Goal: Navigation & Orientation: Find specific page/section

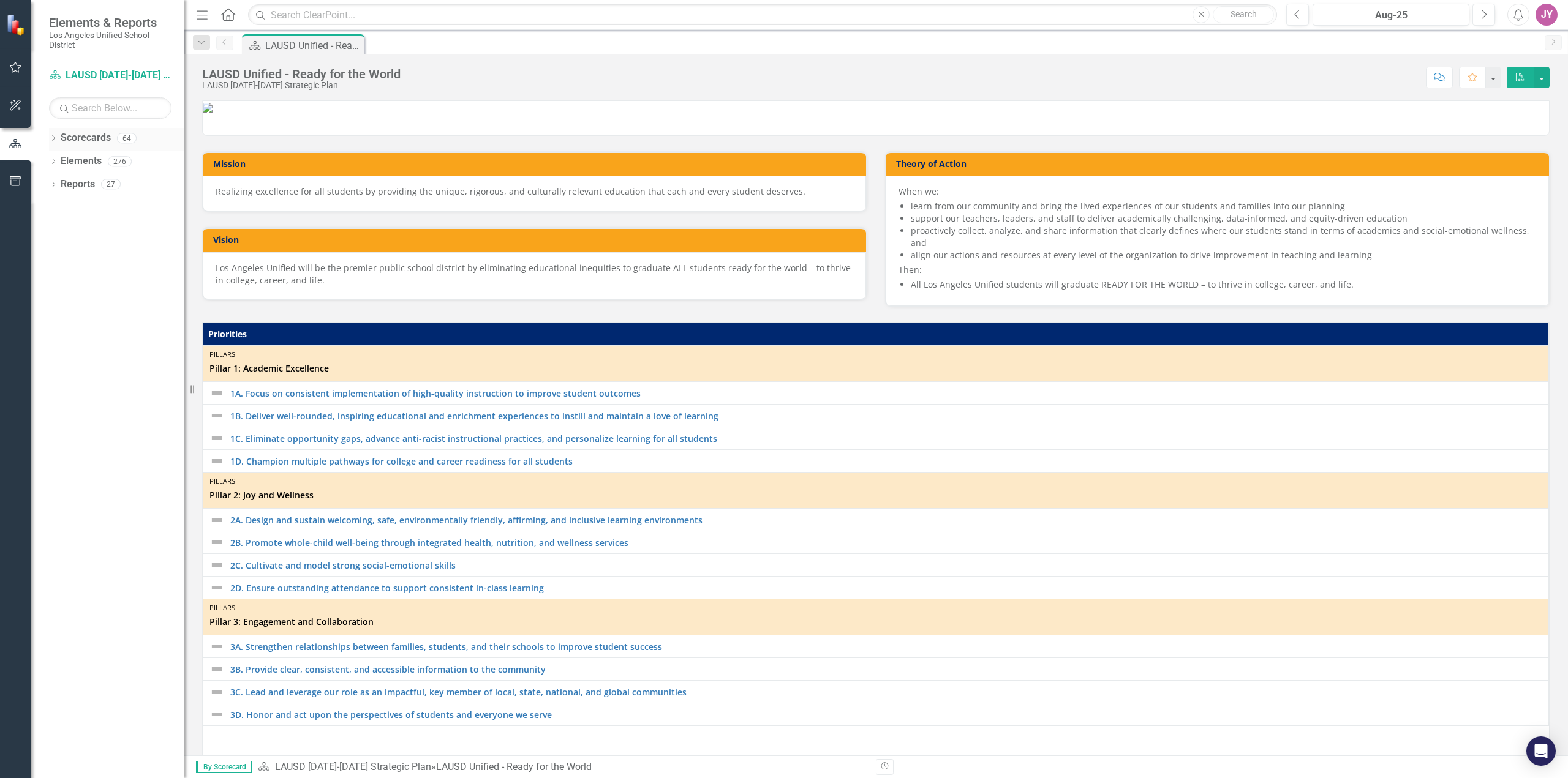
click at [55, 141] on icon "Dropdown" at bounding box center [53, 139] width 8 height 7
click at [55, 187] on icon "Dropdown" at bounding box center [53, 186] width 8 height 7
click at [53, 320] on div "Dropdown" at bounding box center [53, 324] width 8 height 10
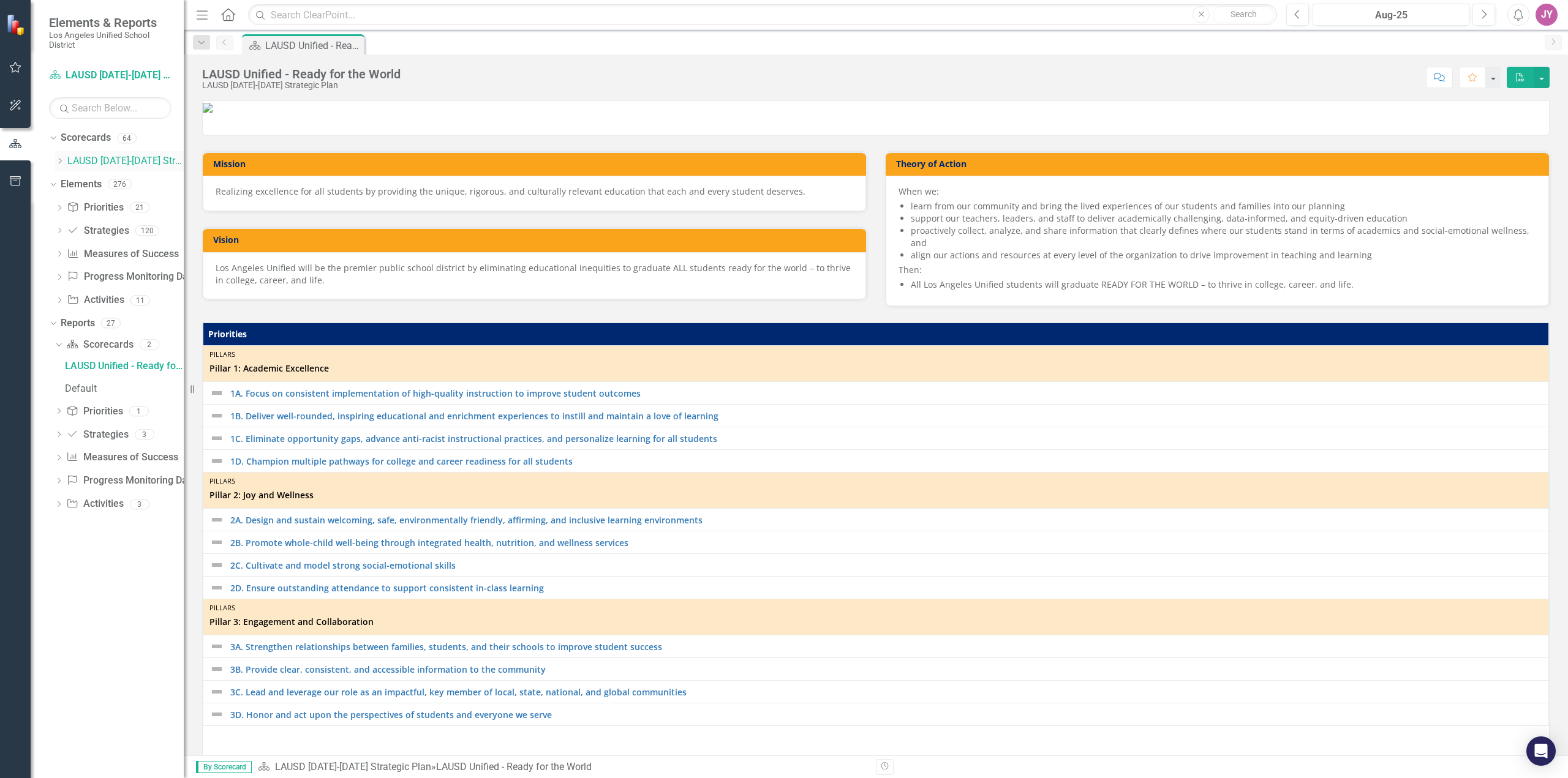
click at [151, 160] on link "LAUSD [DATE]-[DATE] Strategic Plan" at bounding box center [125, 162] width 116 height 14
click at [60, 164] on icon "Dropdown" at bounding box center [60, 161] width 9 height 8
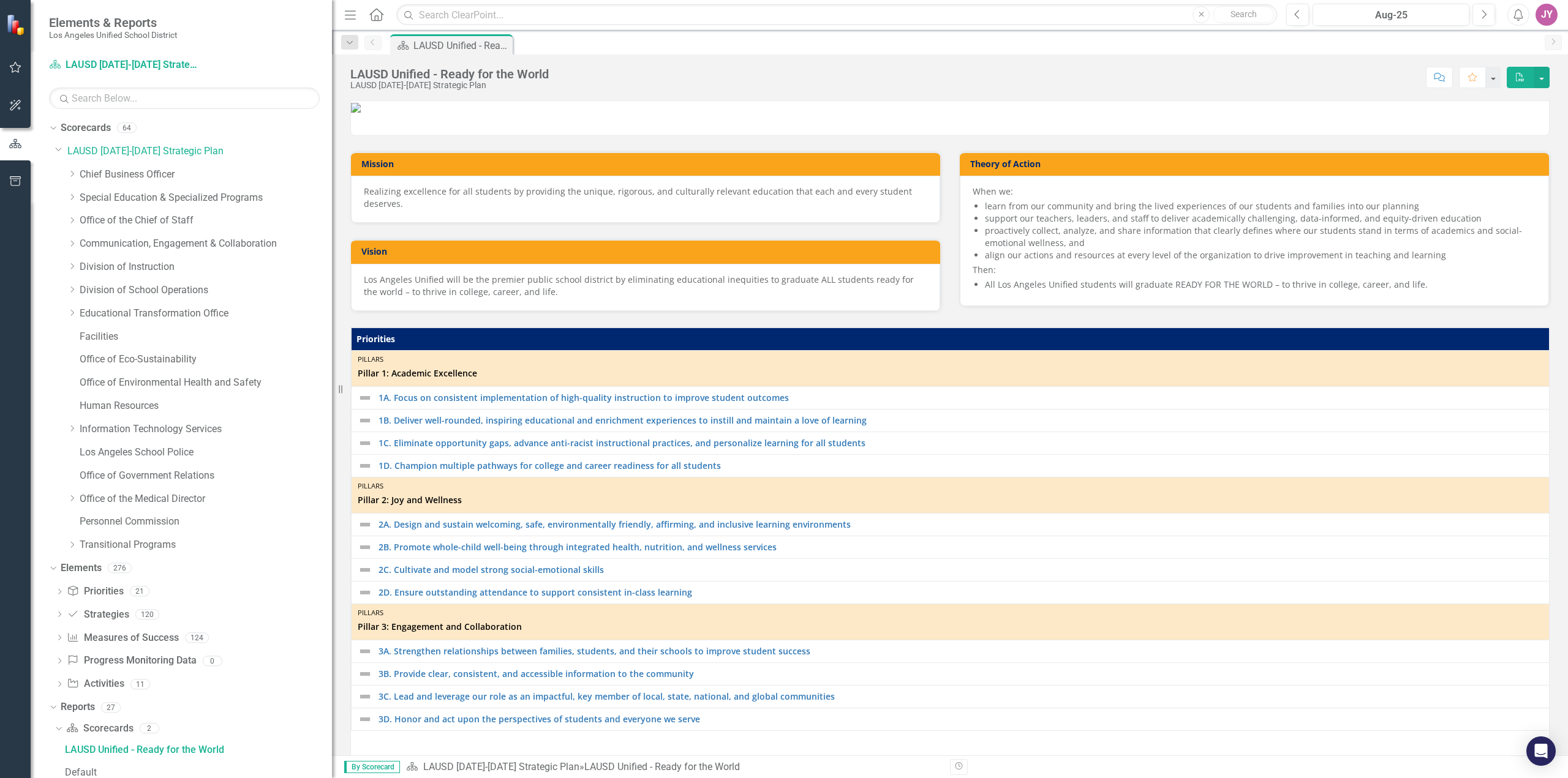
drag, startPoint x: 187, startPoint y: 196, endPoint x: 332, endPoint y: 211, distance: 145.8
click at [332, 211] on div "Resize" at bounding box center [337, 389] width 10 height 778
click at [143, 268] on link "Division of Instruction" at bounding box center [206, 267] width 253 height 14
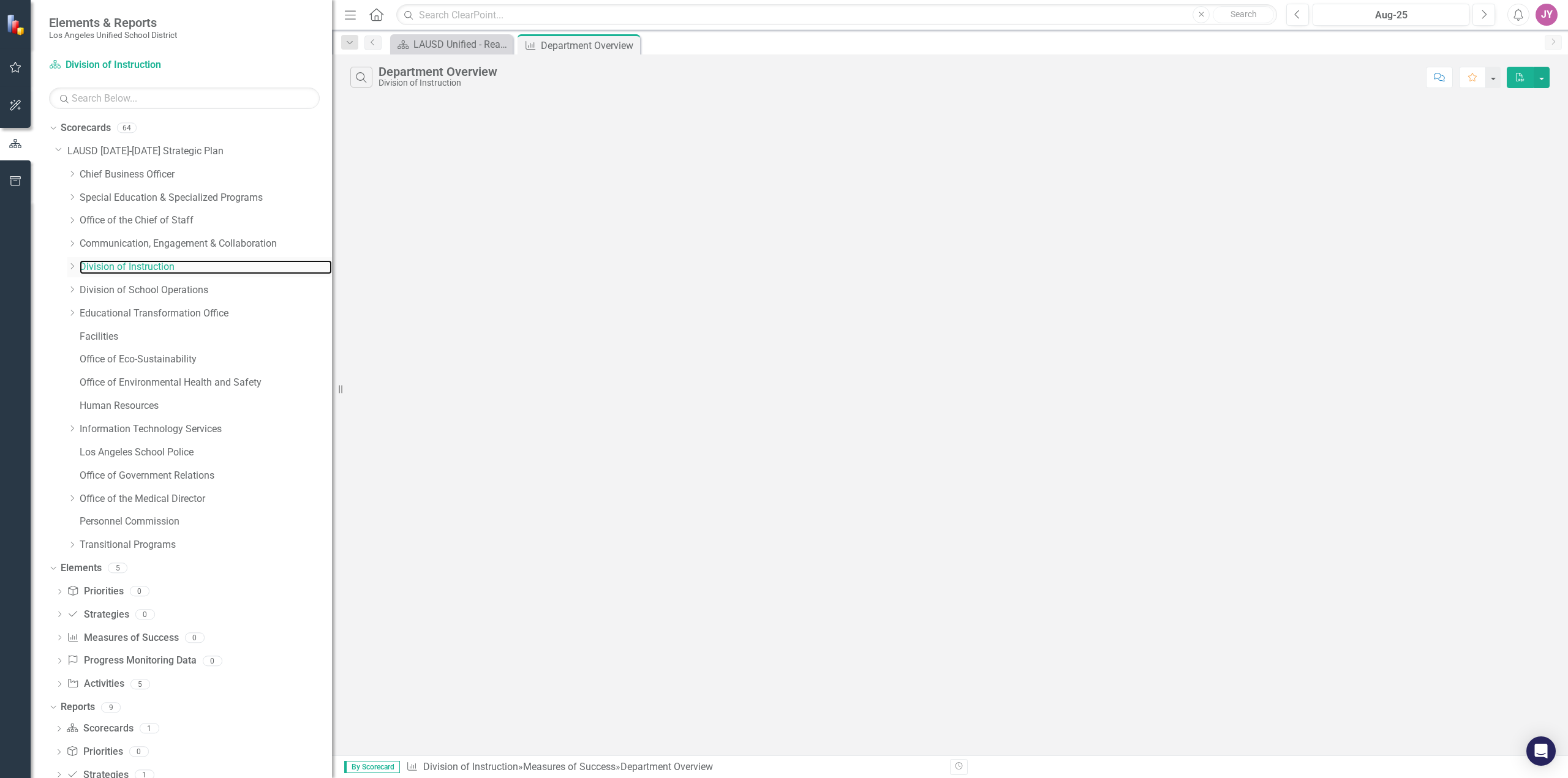
scroll to position [51, 0]
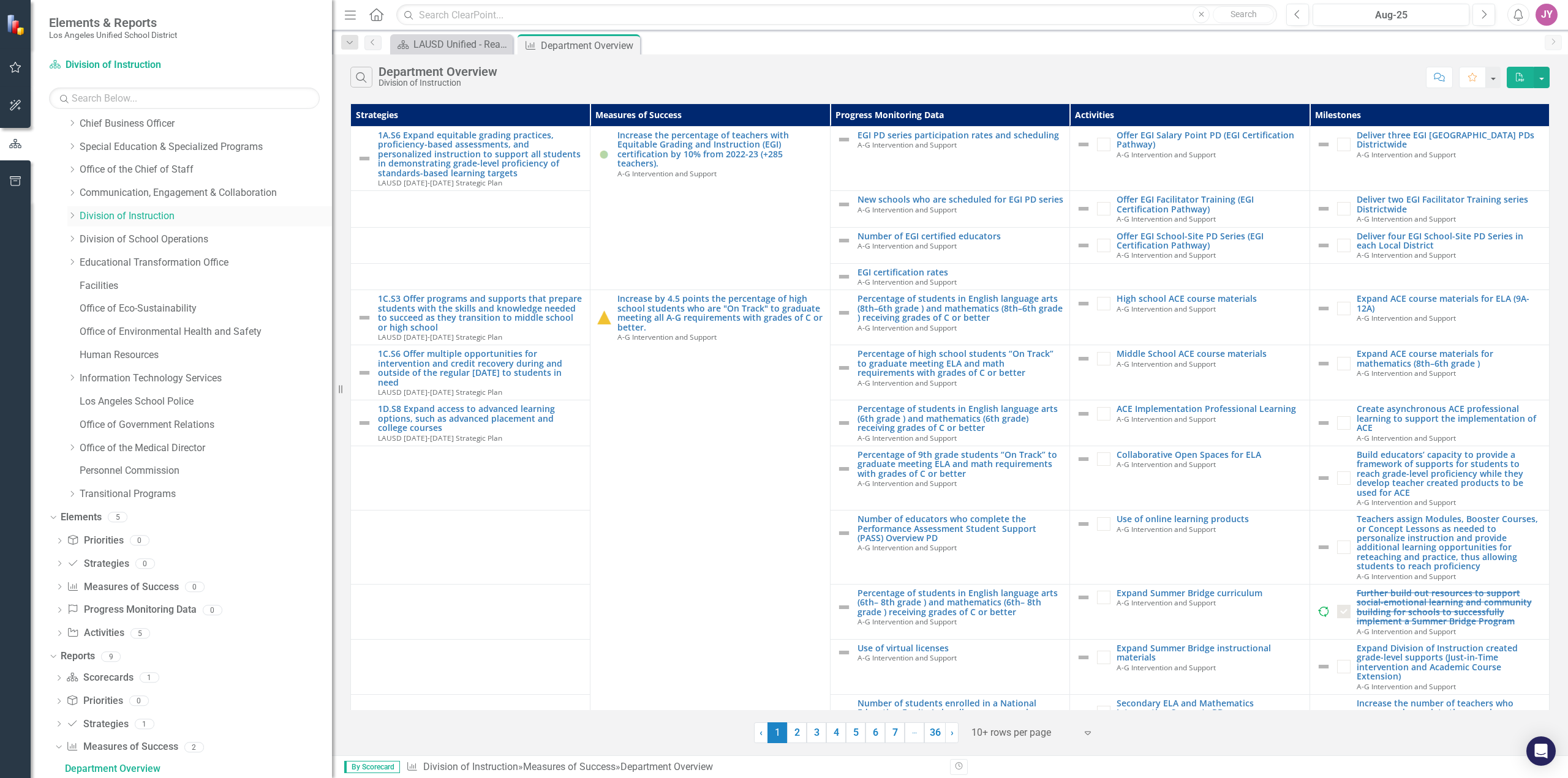
click at [73, 218] on icon "Dropdown" at bounding box center [72, 216] width 9 height 8
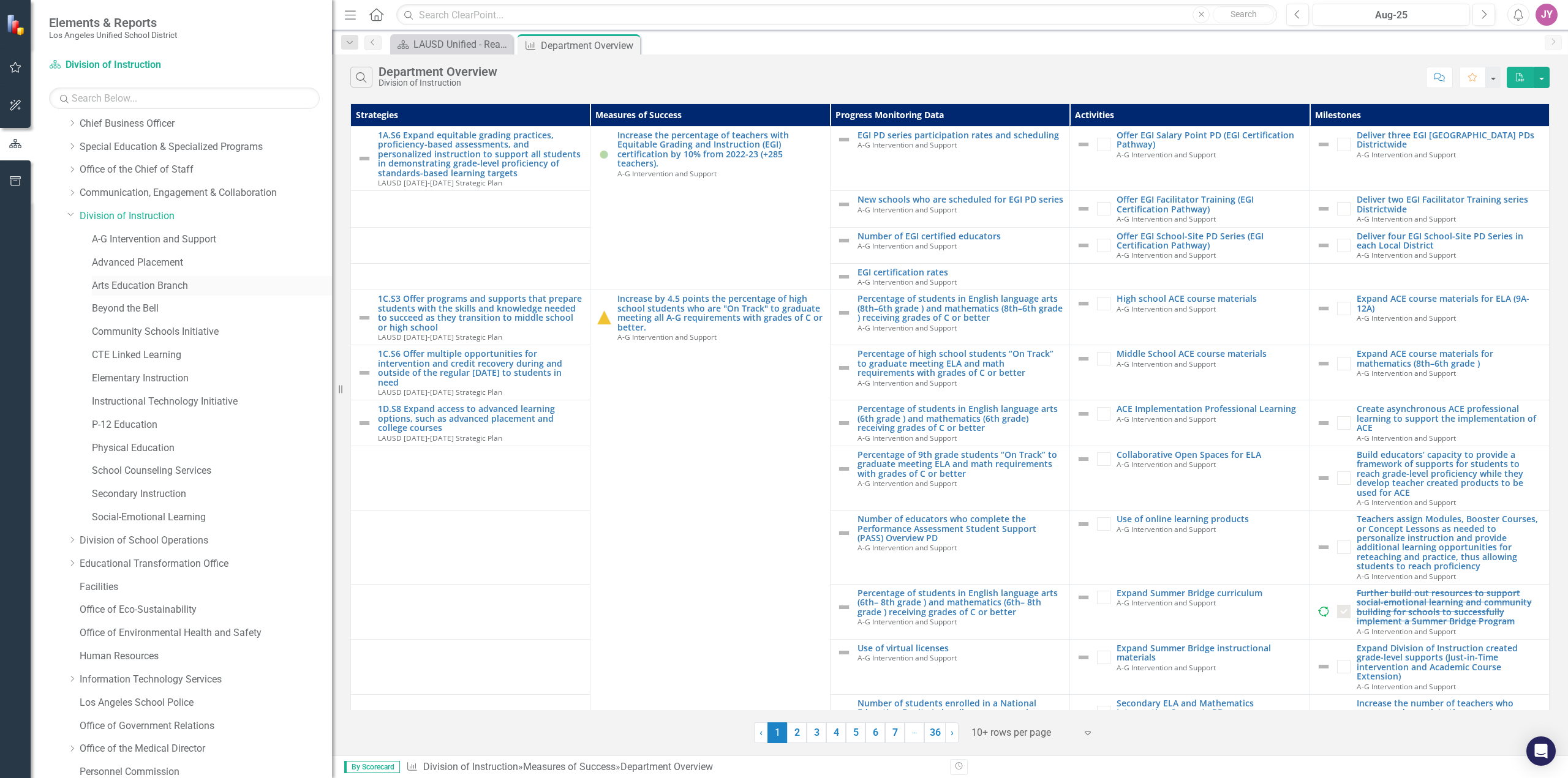
click at [139, 286] on link "Arts Education Branch" at bounding box center [211, 286] width 240 height 14
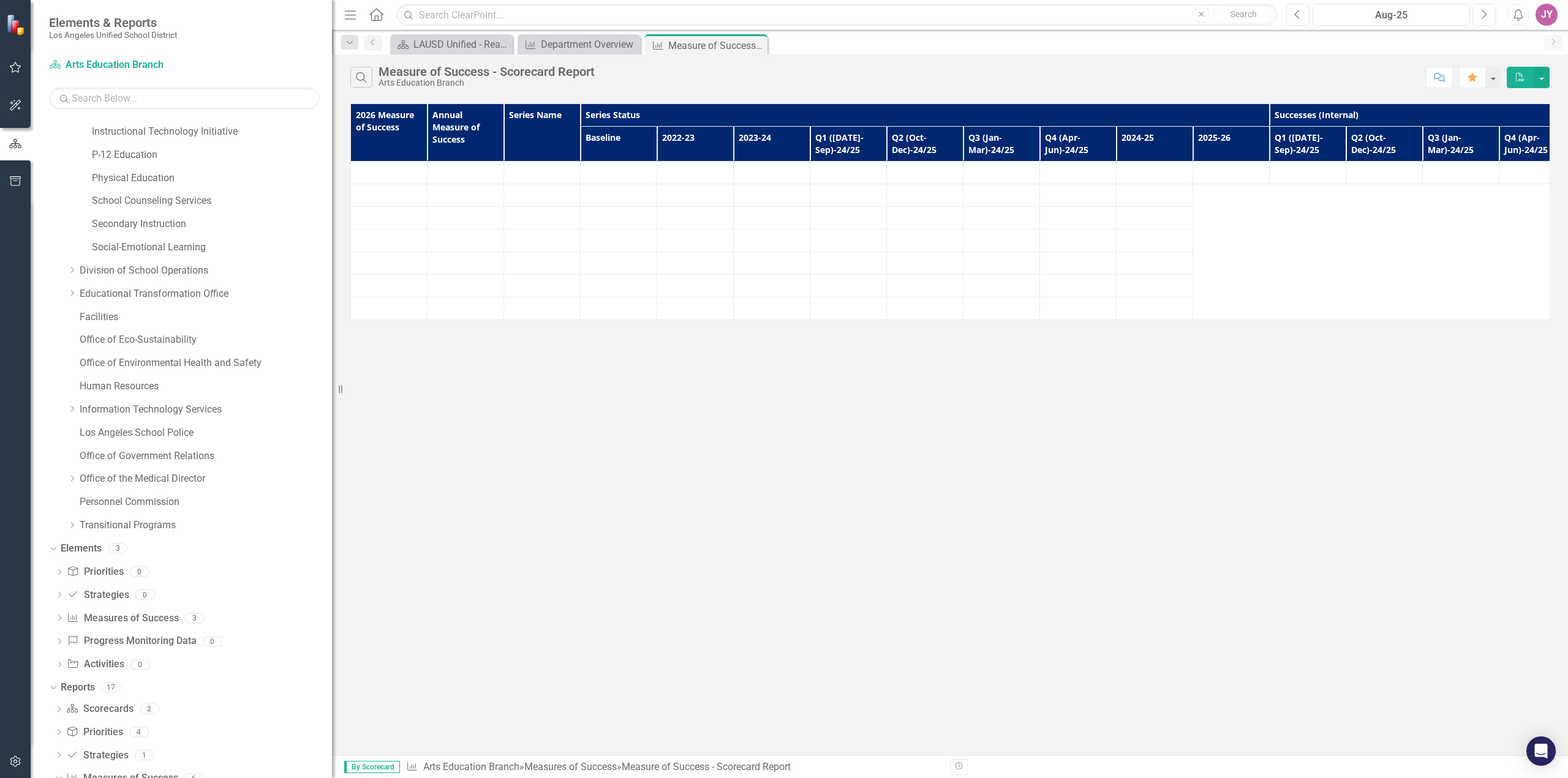
scroll to position [443, 0]
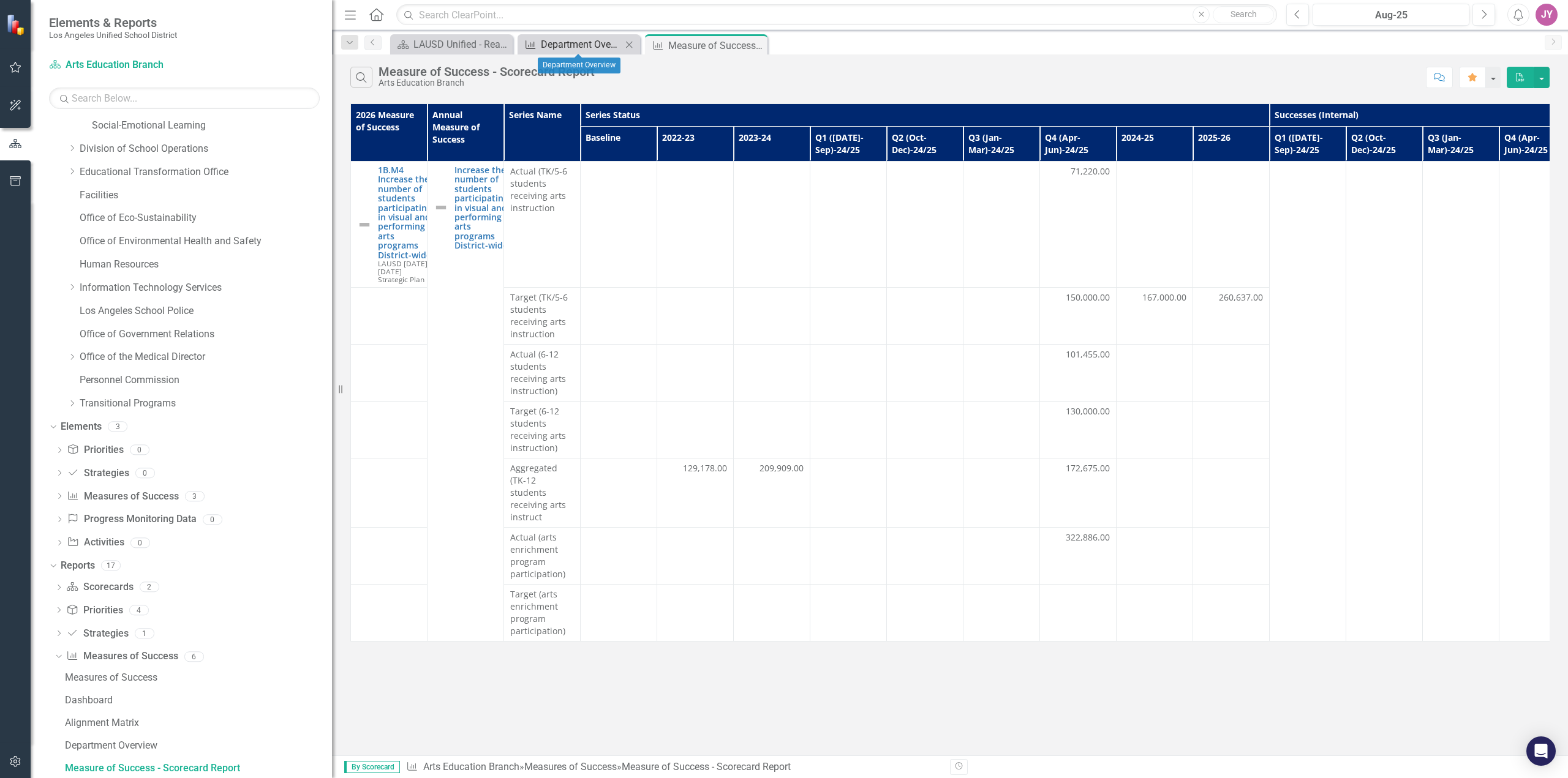
click at [580, 40] on div "Department Overview" at bounding box center [581, 45] width 81 height 15
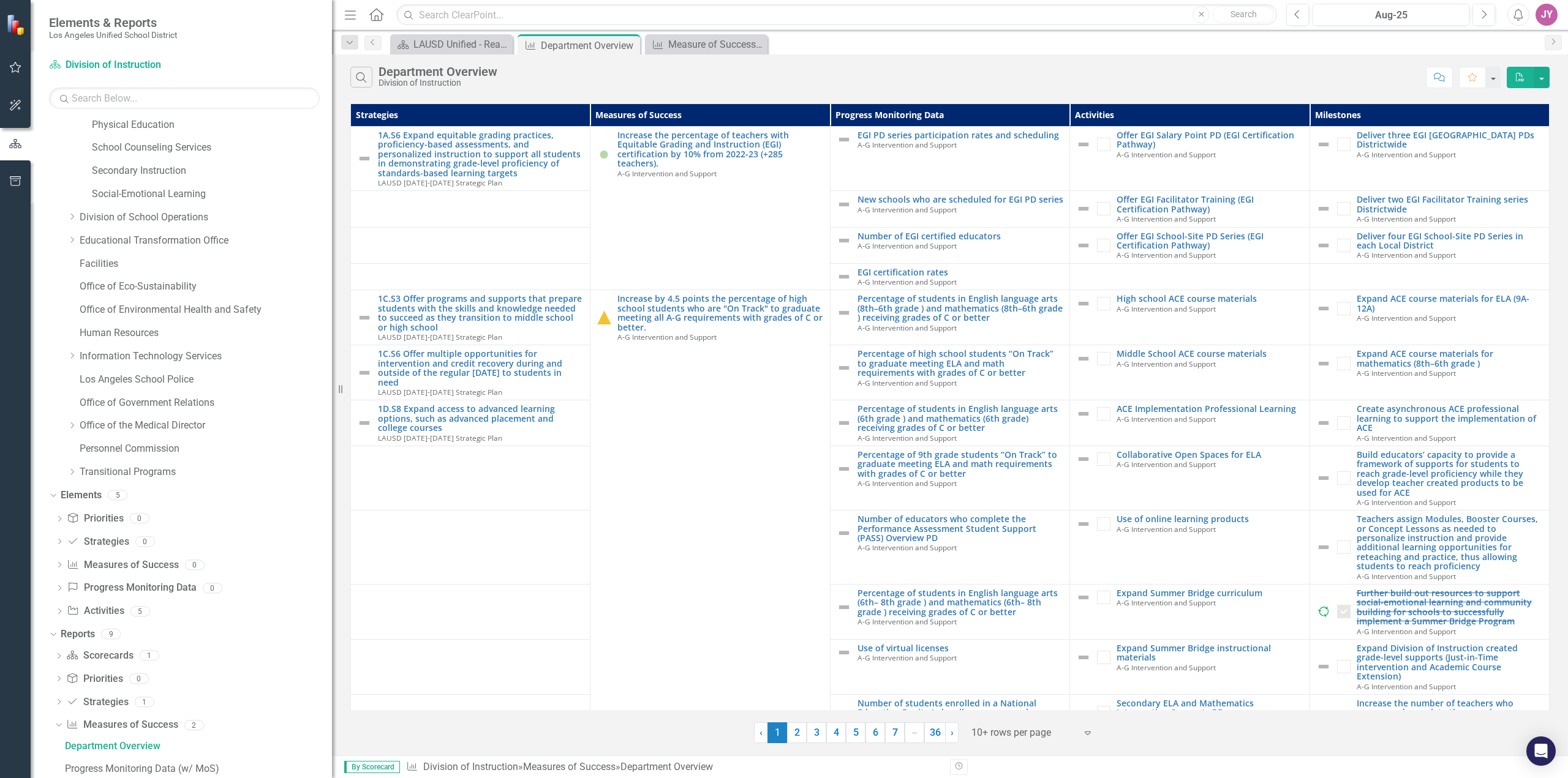
scroll to position [352, 0]
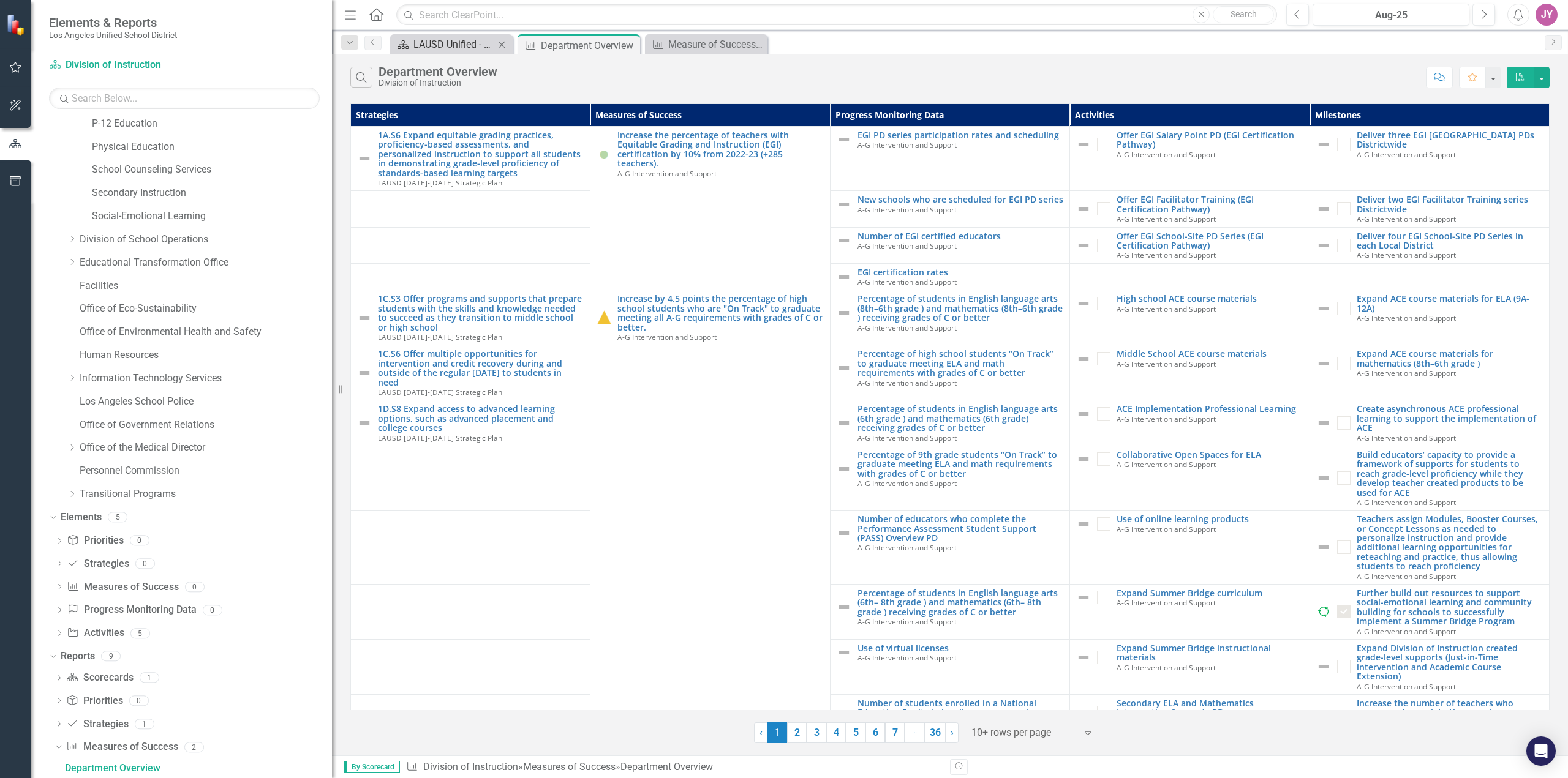
click at [439, 50] on div "LAUSD Unified - Ready for the World" at bounding box center [454, 45] width 81 height 15
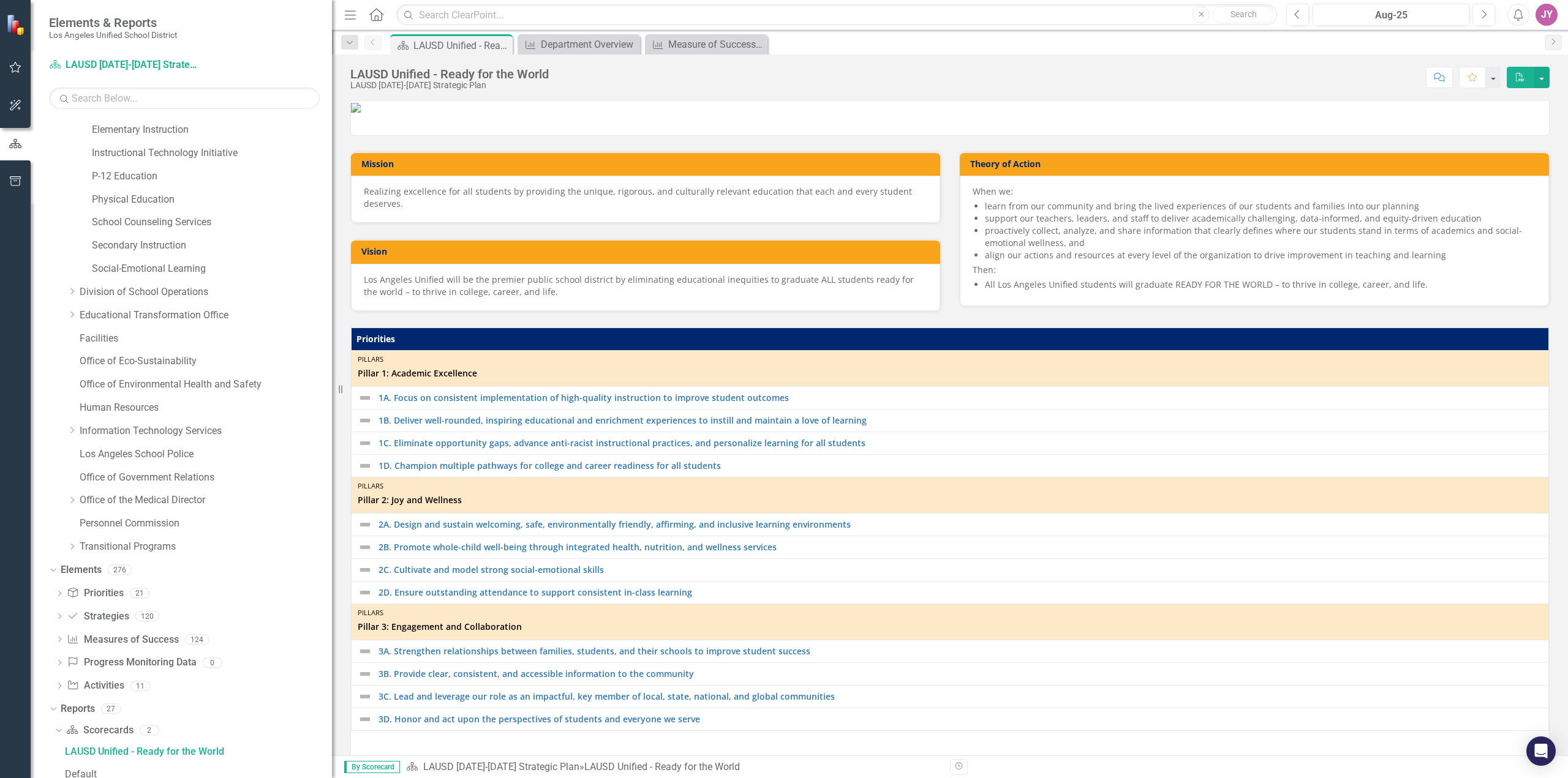
scroll to position [283, 0]
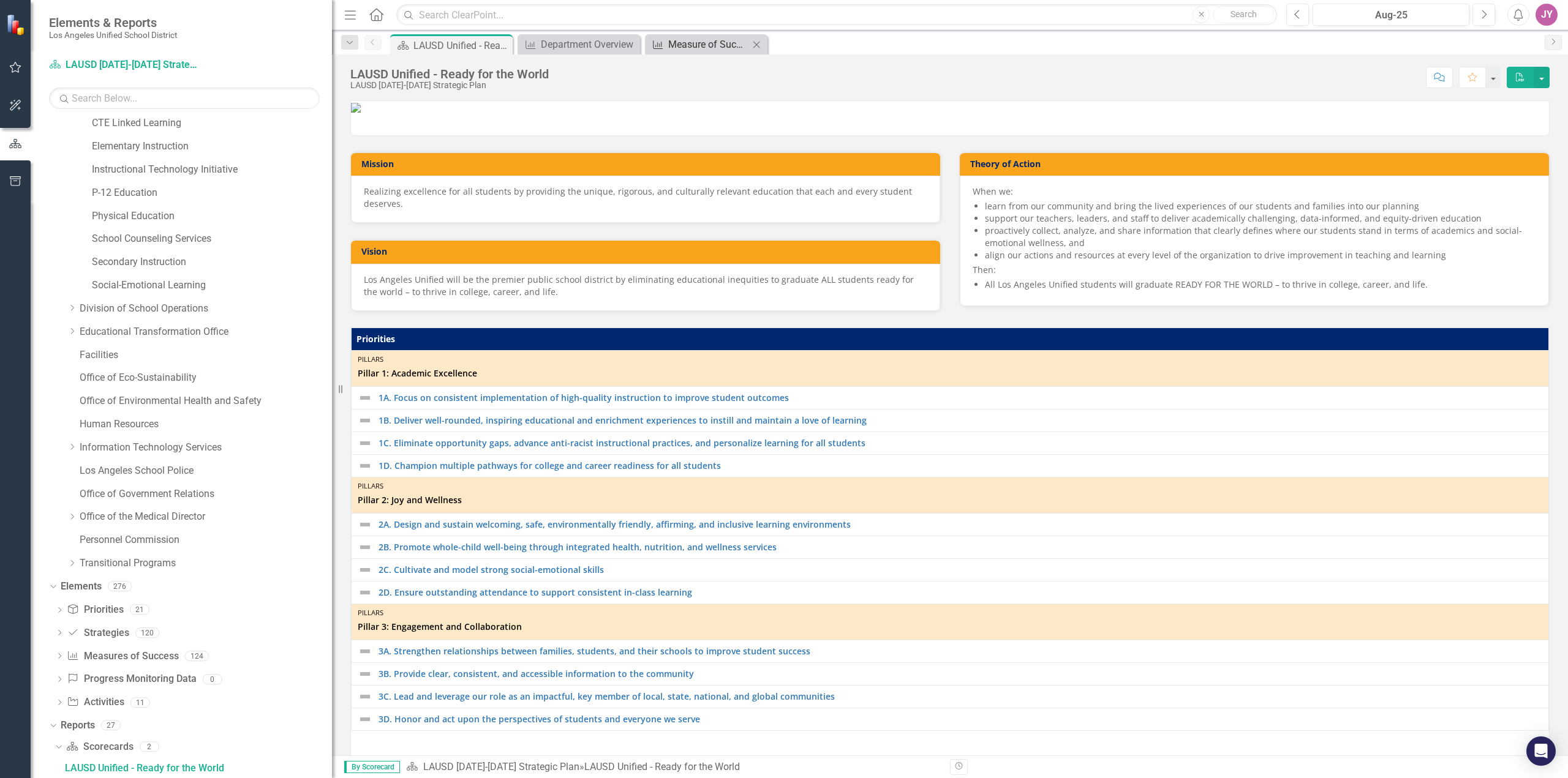
click at [677, 50] on div "Measure of Success - Scorecard Report" at bounding box center [708, 45] width 81 height 15
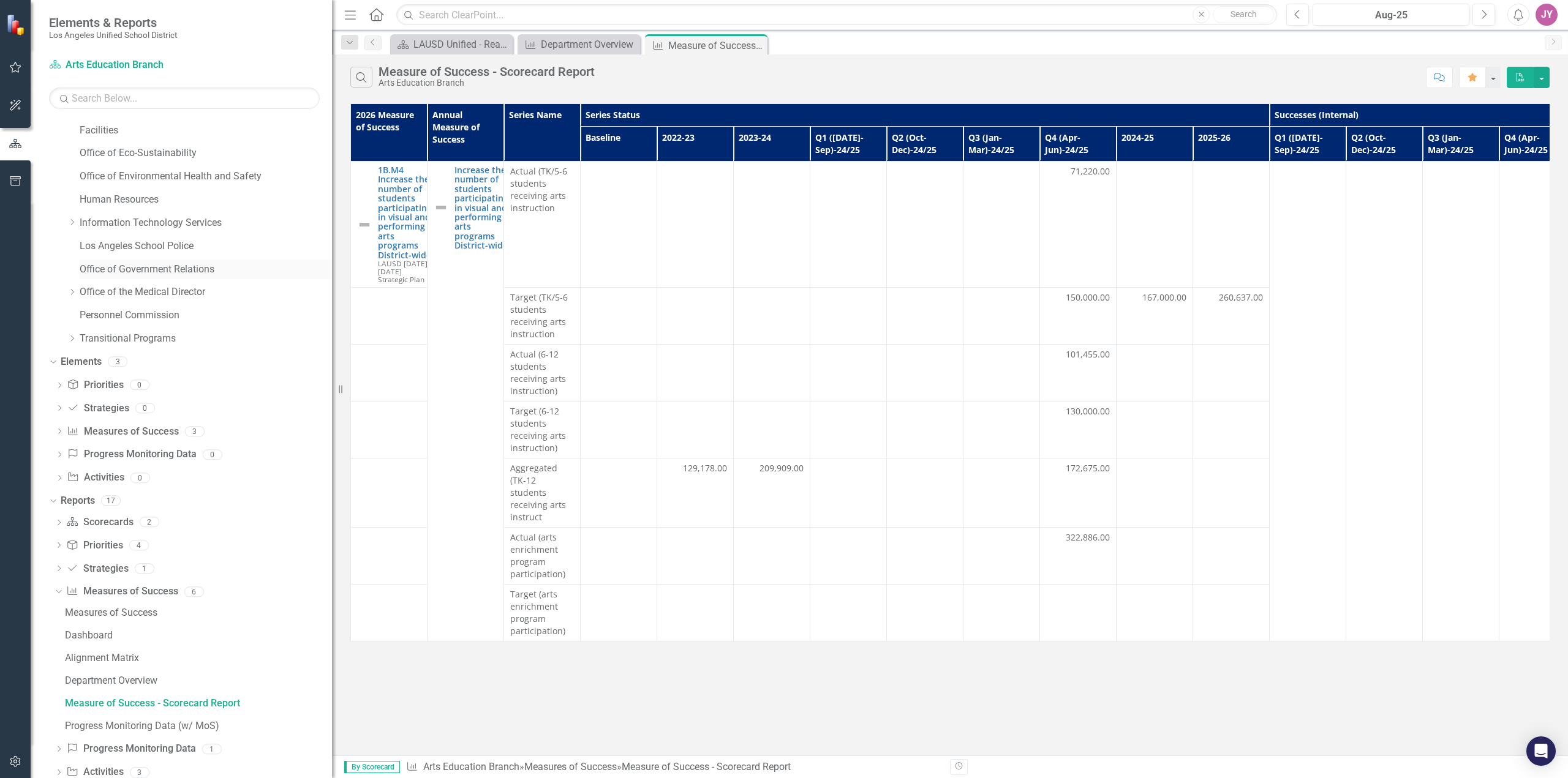
scroll to position [533, 0]
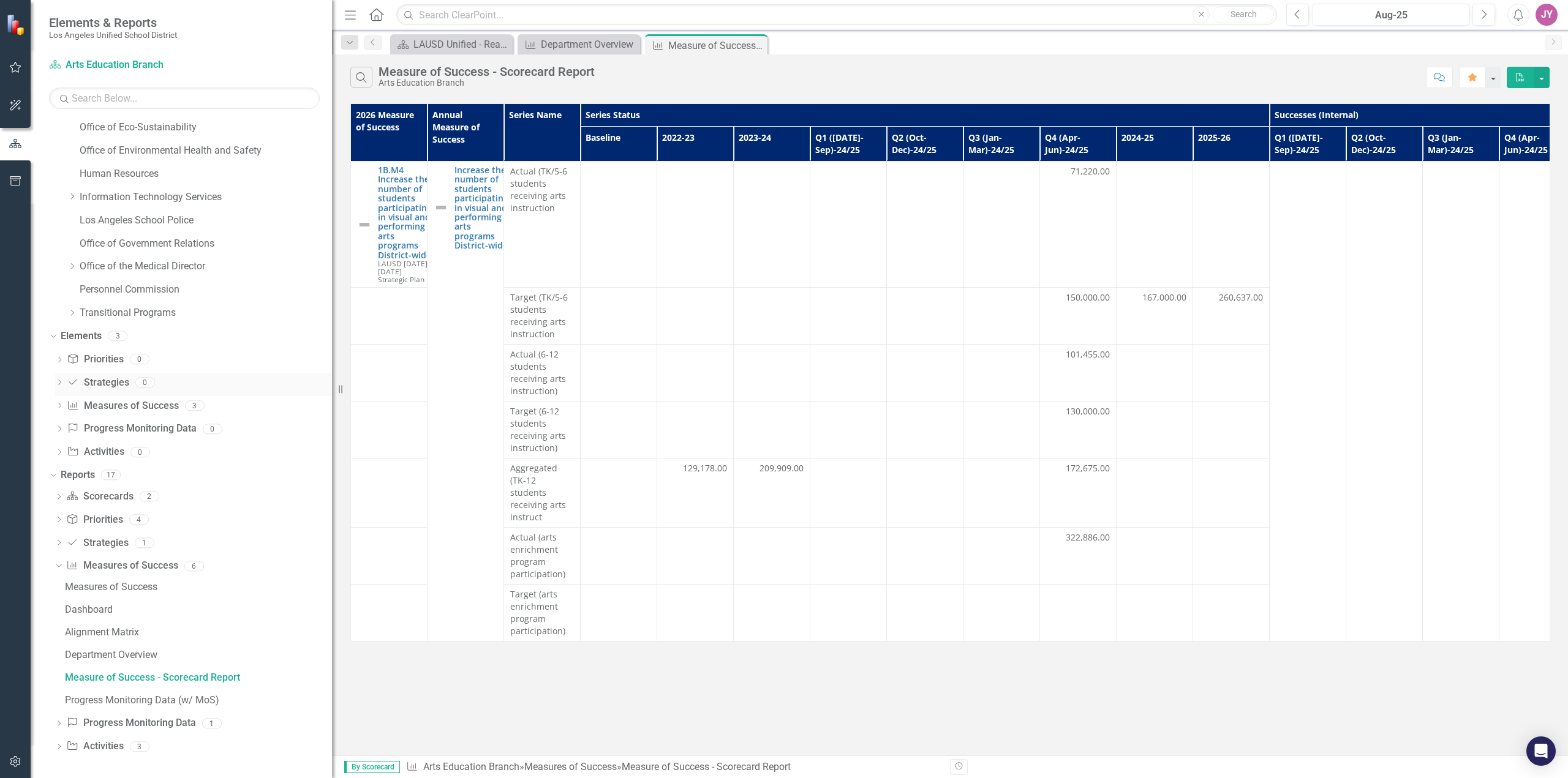
click at [56, 382] on icon "Dropdown" at bounding box center [59, 384] width 8 height 7
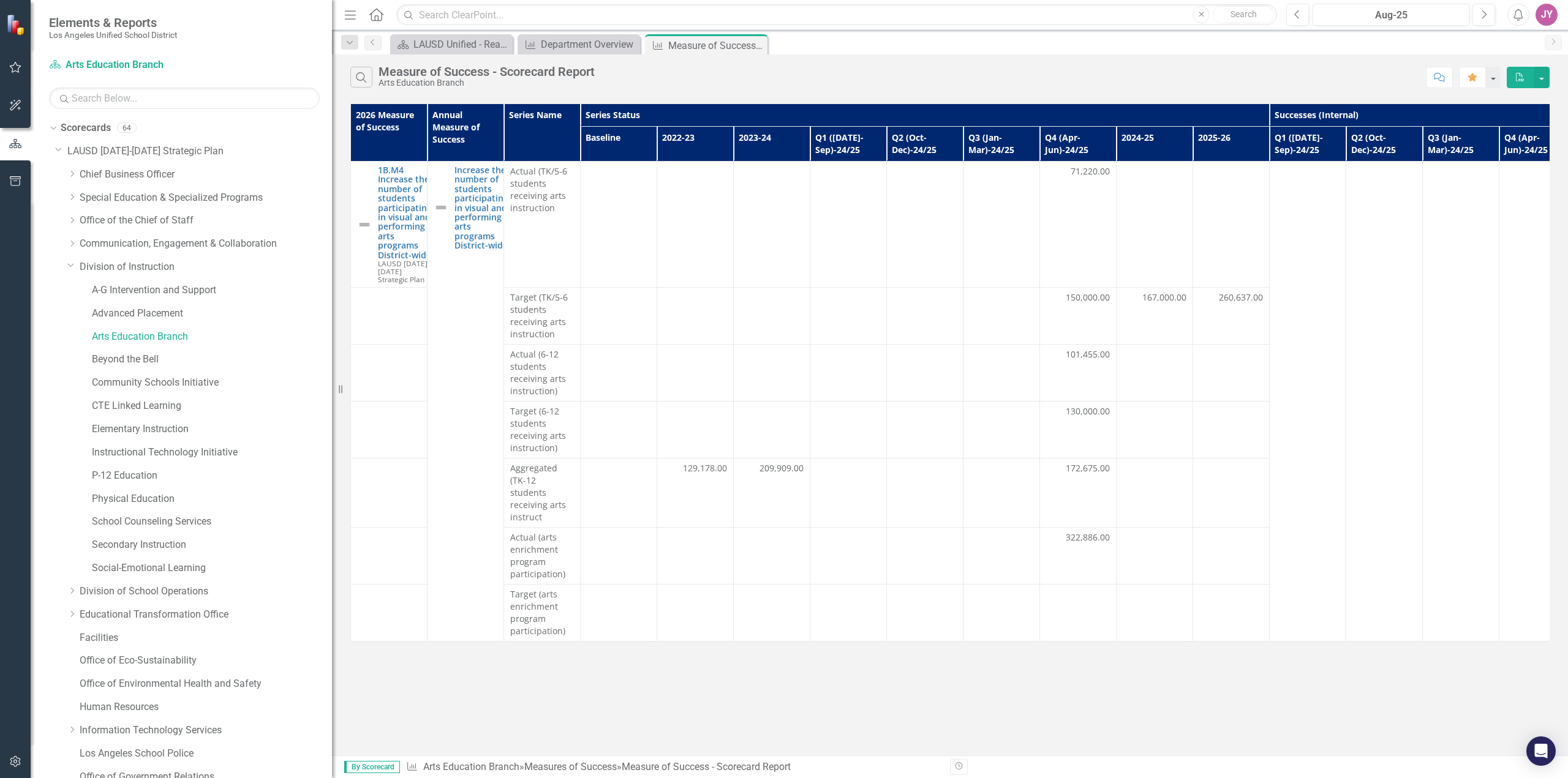
click at [62, 174] on div "Dropdown Chief Business Officer" at bounding box center [193, 176] width 277 height 24
click at [66, 174] on div "Dropdown Chief Business Officer" at bounding box center [193, 176] width 277 height 24
click at [77, 179] on div "Dropdown" at bounding box center [73, 175] width 12 height 10
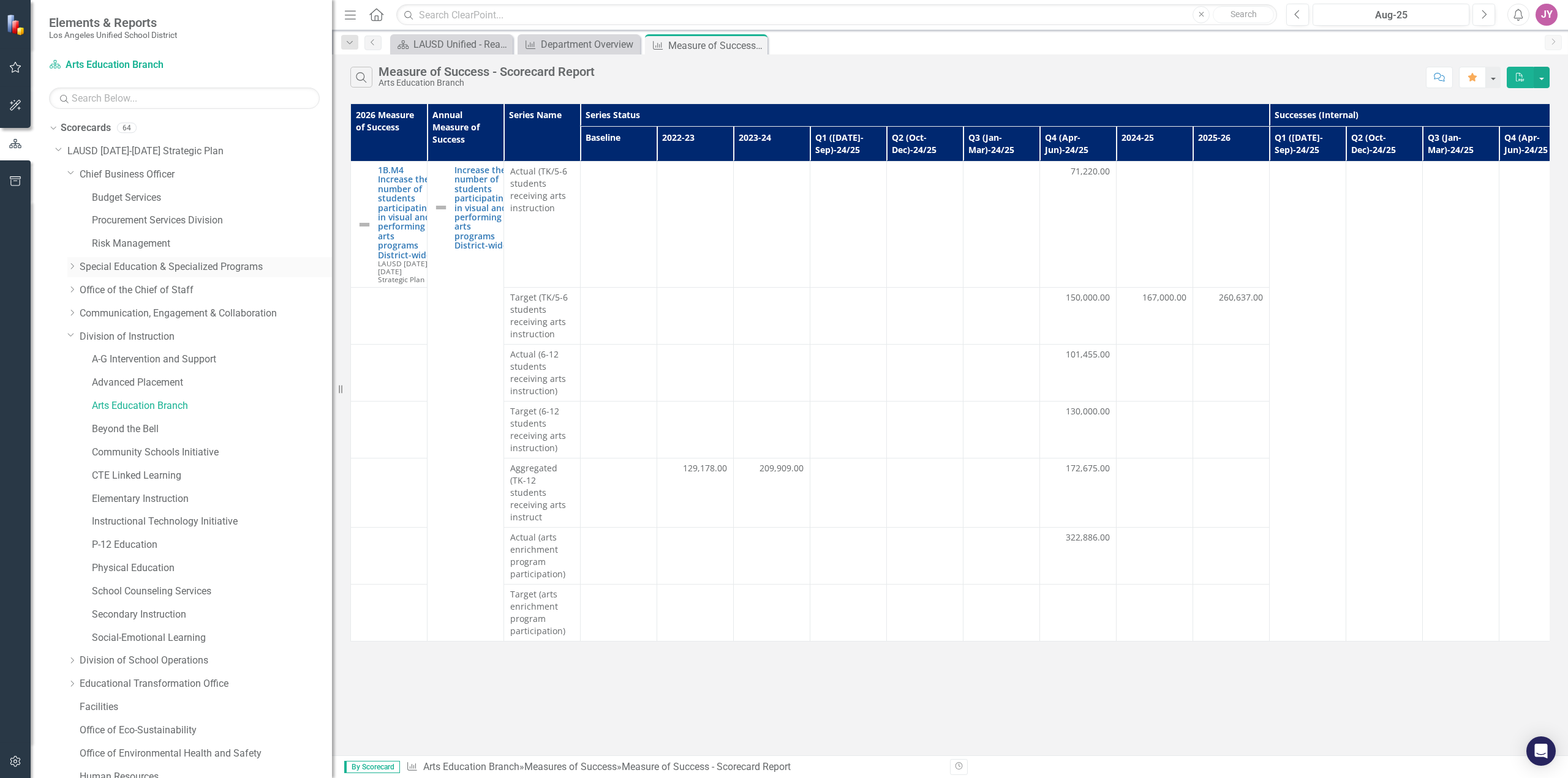
click at [74, 264] on icon "Dropdown" at bounding box center [72, 267] width 9 height 8
click at [69, 431] on icon "Dropdown" at bounding box center [72, 429] width 9 height 8
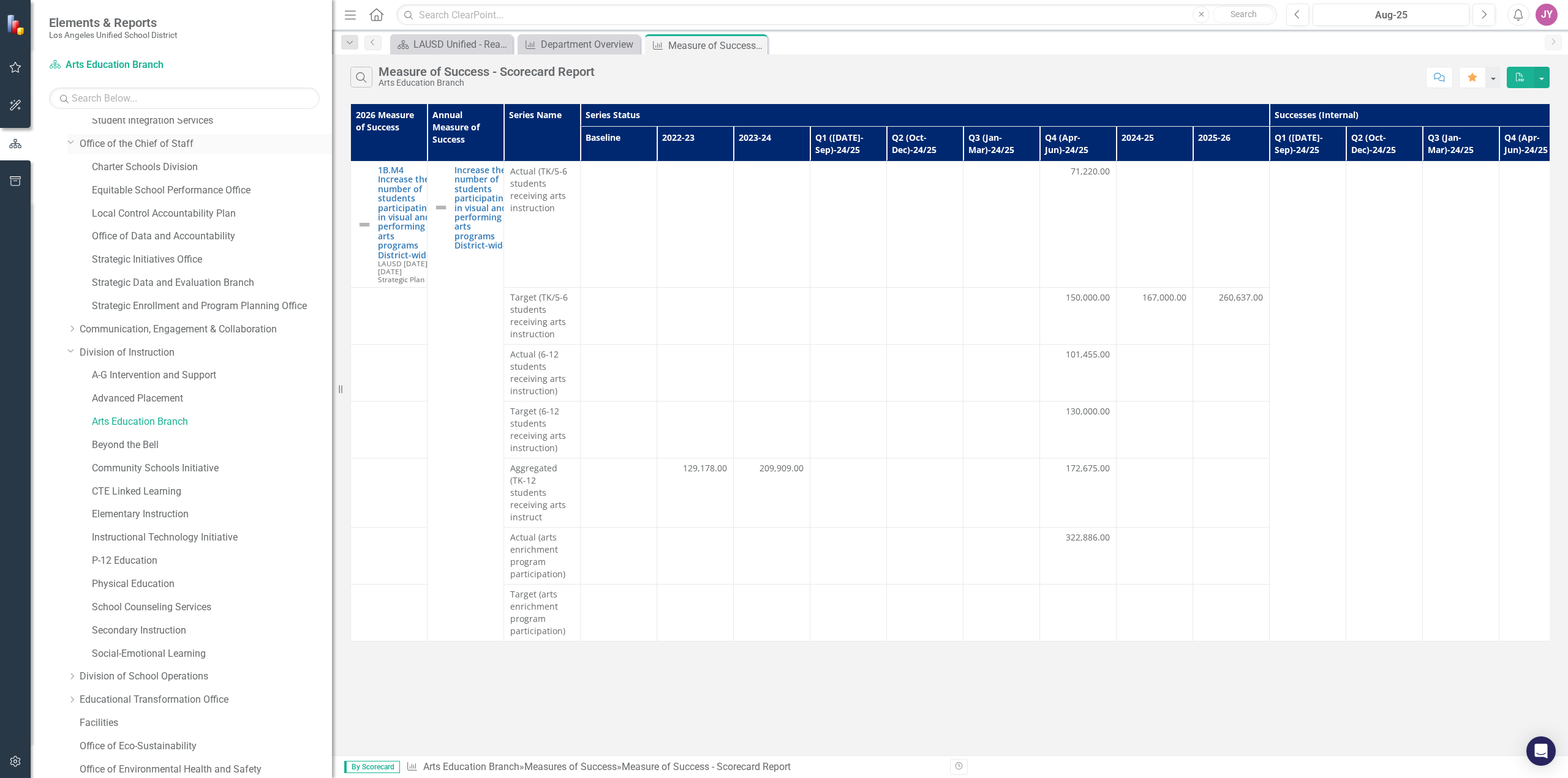
scroll to position [286, 0]
click at [71, 329] on icon "Dropdown" at bounding box center [72, 328] width 9 height 8
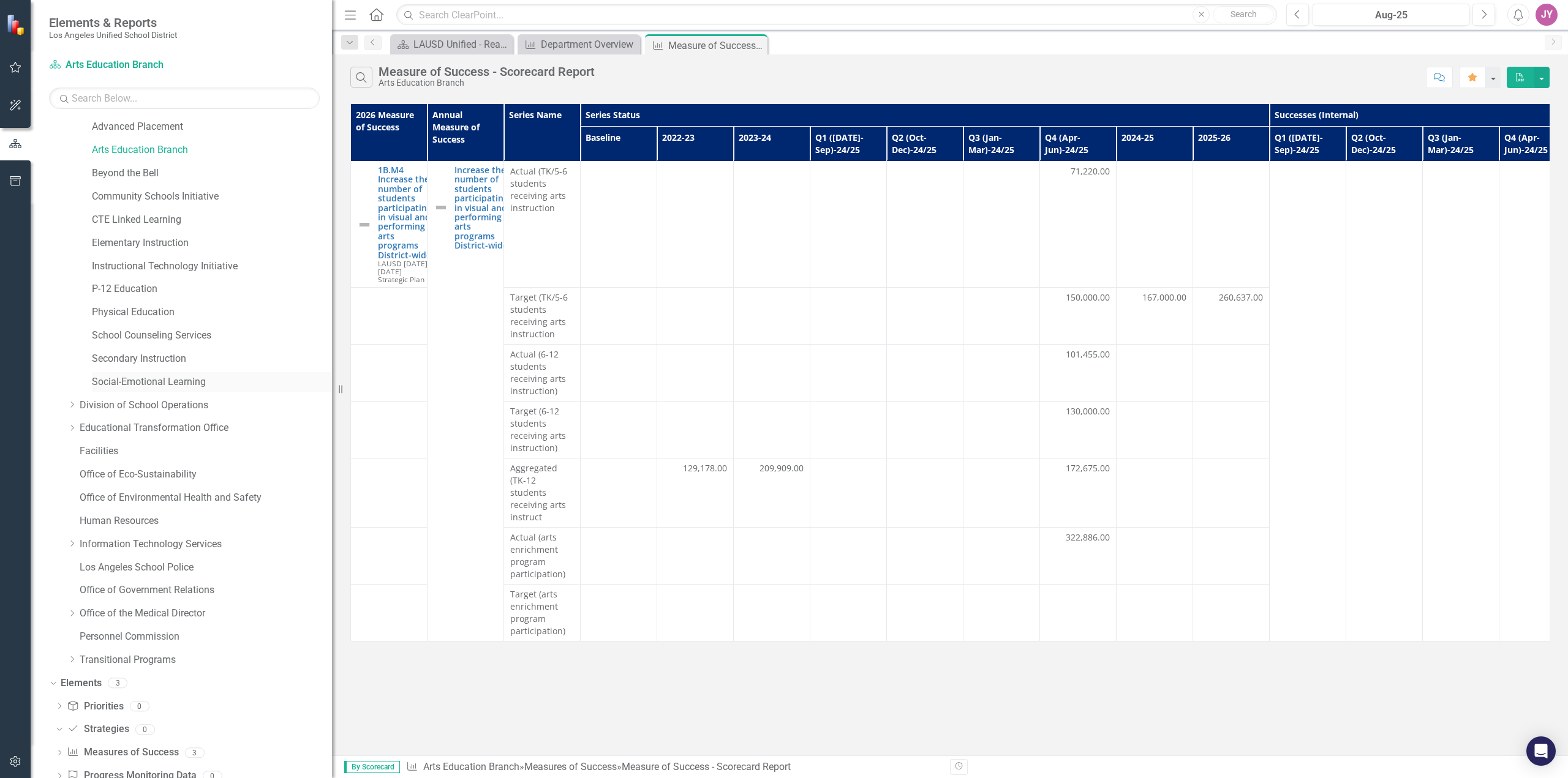
scroll to position [857, 0]
